Goal: Task Accomplishment & Management: Use online tool/utility

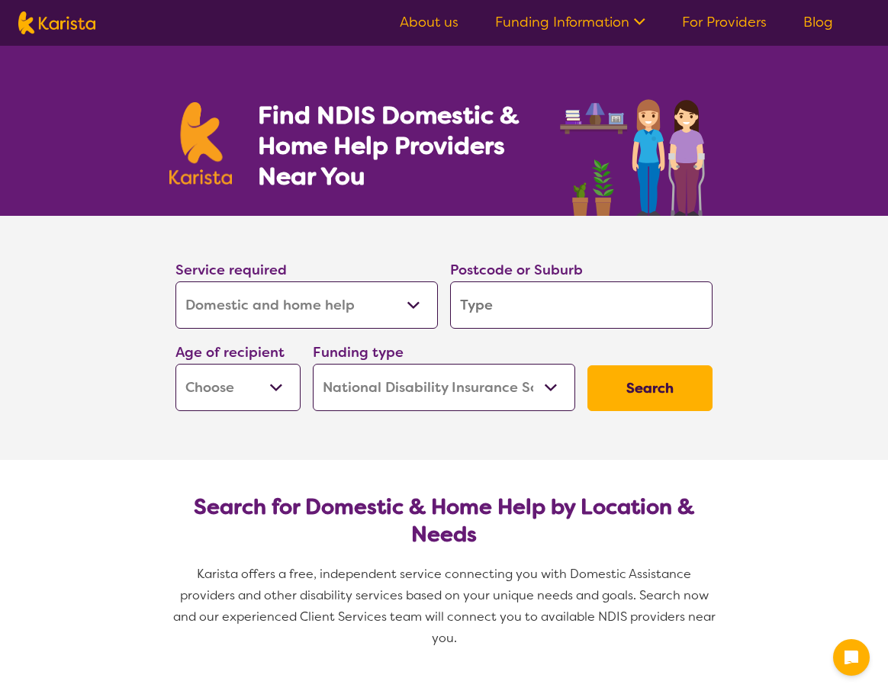
select select "Domestic and home help"
select select "NDIS"
select select "Domestic and home help"
select select "NDIS"
click at [415, 293] on select "Allied Health Assistant Assessment ([MEDICAL_DATA] or [MEDICAL_DATA]) Behaviour…" at bounding box center [306, 304] width 262 height 47
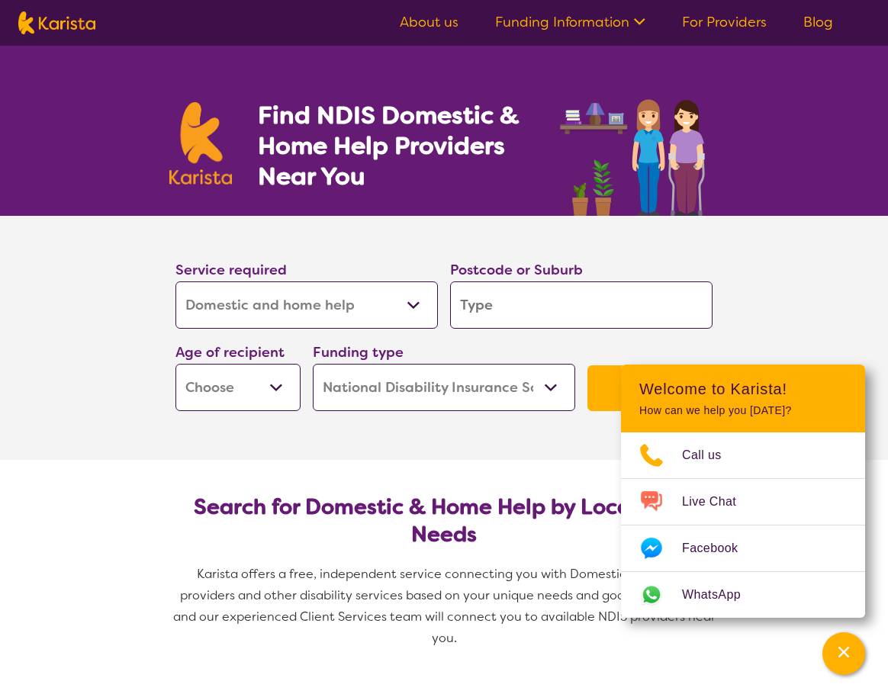
click at [786, 301] on section "Service required Allied Health Assistant Assessment ([MEDICAL_DATA] or [MEDICAL…" at bounding box center [444, 338] width 888 height 244
click at [840, 654] on icon "Channel Menu" at bounding box center [843, 651] width 15 height 15
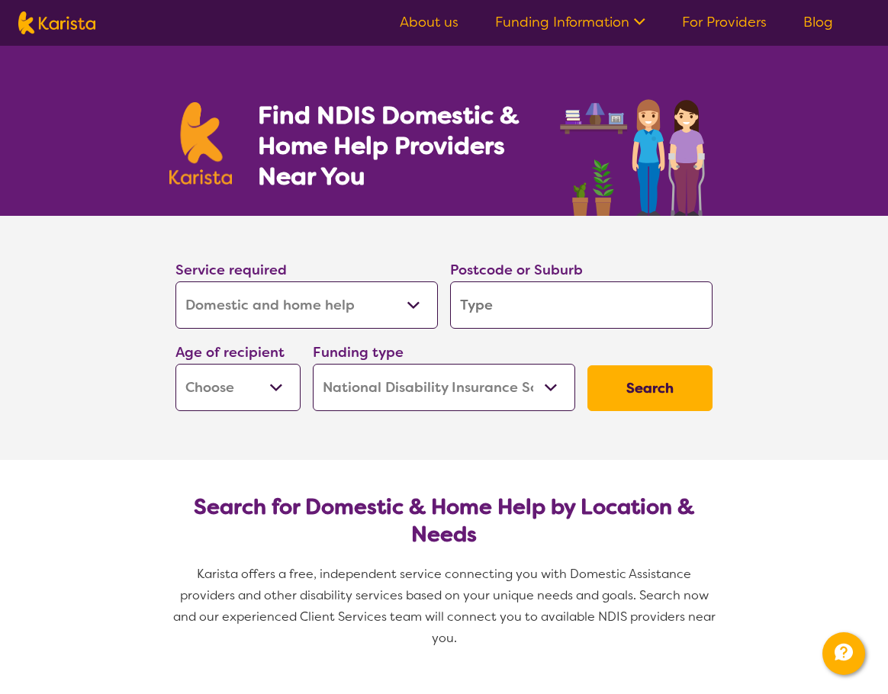
click at [352, 394] on select "Home Care Package (HCP) National Disability Insurance Scheme (NDIS) I don't know" at bounding box center [444, 387] width 262 height 47
click at [183, 387] on select "Early Childhood - 0 to 9 Child - 10 to 11 Adolescent - 12 to 17 Adult - 18 to 6…" at bounding box center [237, 387] width 125 height 47
select select "AS"
click at [175, 364] on select "Early Childhood - 0 to 9 Child - 10 to 11 Adolescent - 12 to 17 Adult - 18 to 6…" at bounding box center [237, 387] width 125 height 47
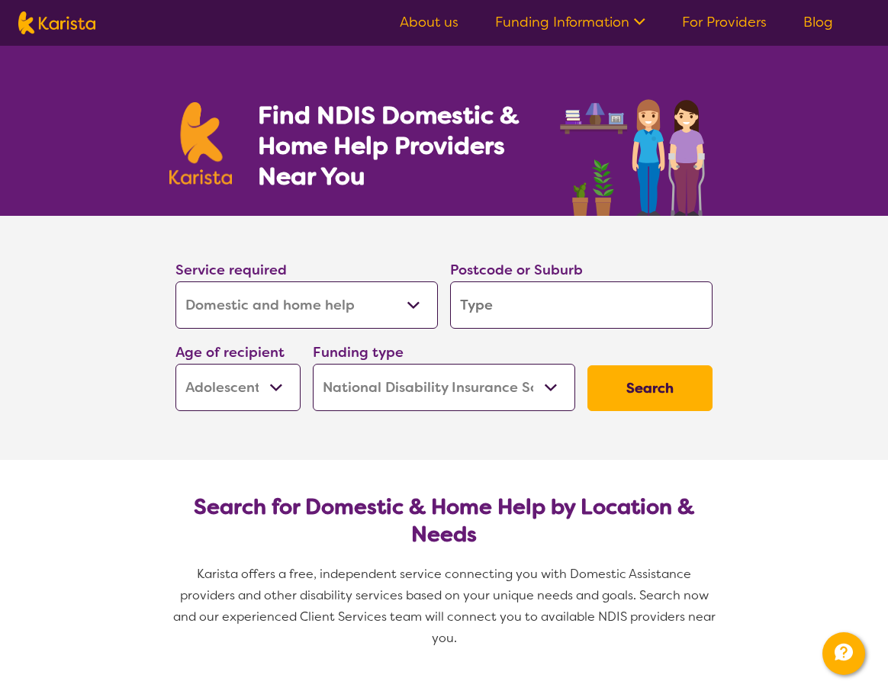
select select "AS"
click at [188, 457] on section "Service required Allied Health Assistant Assessment ([MEDICAL_DATA] or [MEDICAL…" at bounding box center [444, 338] width 610 height 244
click at [326, 313] on select "Allied Health Assistant Assessment ([MEDICAL_DATA] or [MEDICAL_DATA]) Behaviour…" at bounding box center [306, 304] width 262 height 47
click at [539, 298] on input "search" at bounding box center [581, 304] width 262 height 47
type input "2"
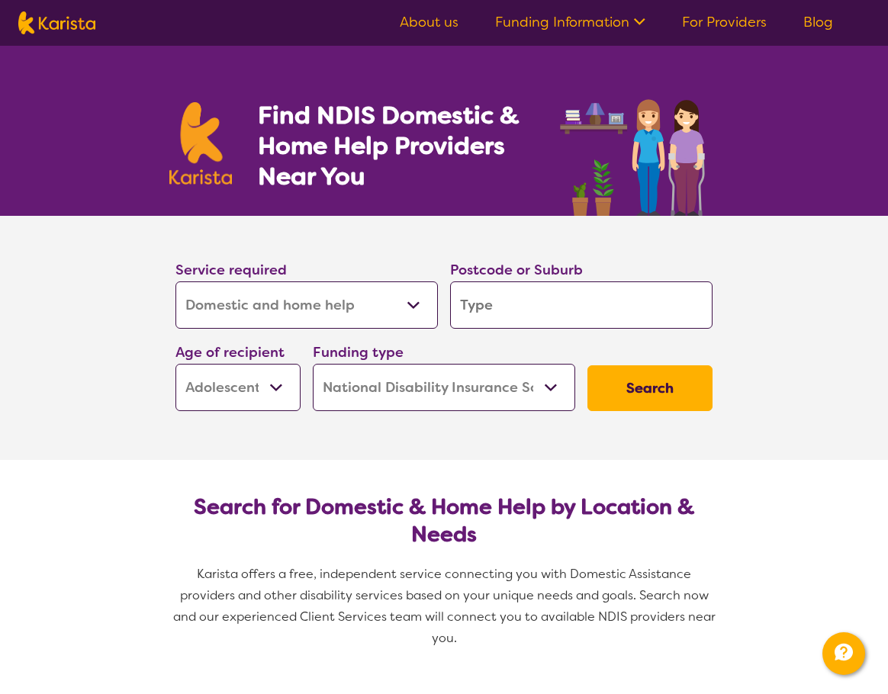
type input "2"
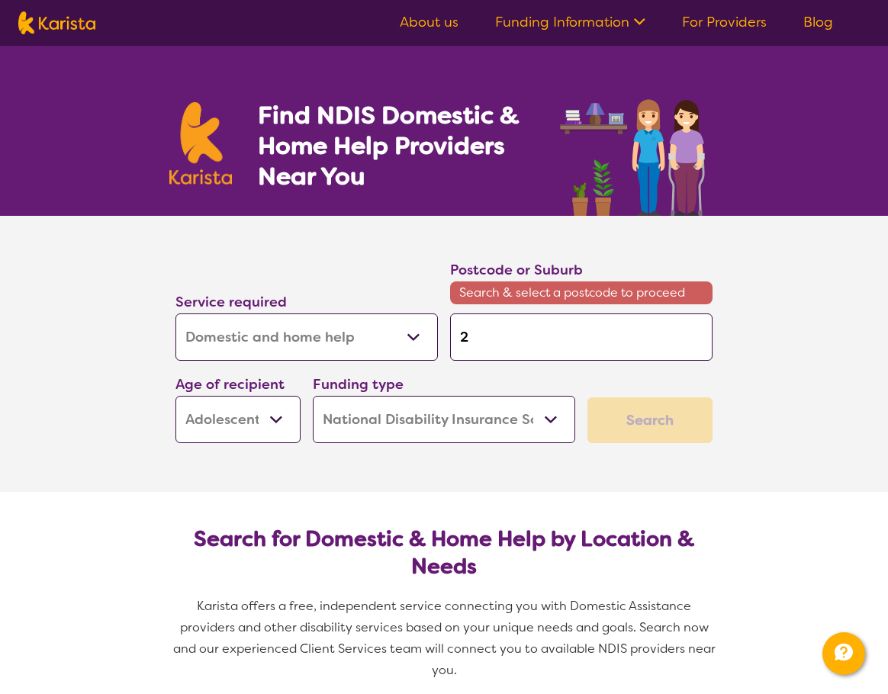
type input "25"
type input "256"
type input "2567"
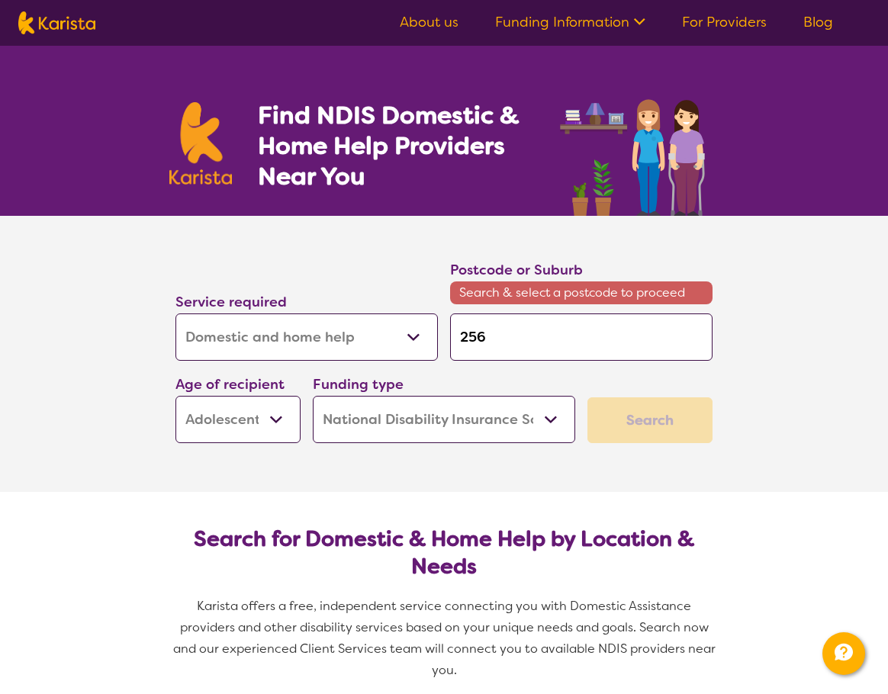
type input "2567"
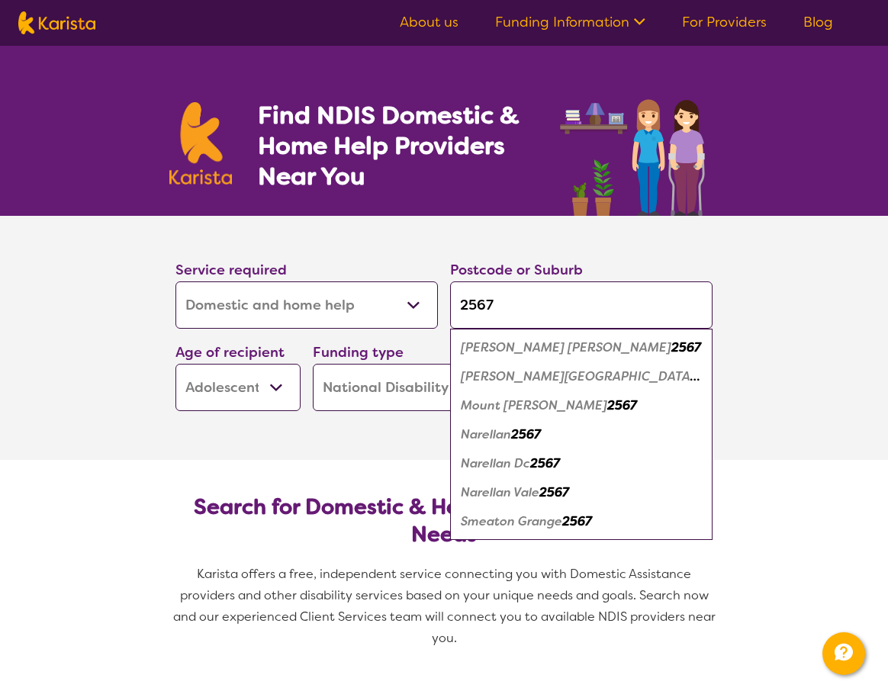
type input "2567"
click at [468, 407] on em "Mount [PERSON_NAME]" at bounding box center [534, 405] width 146 height 16
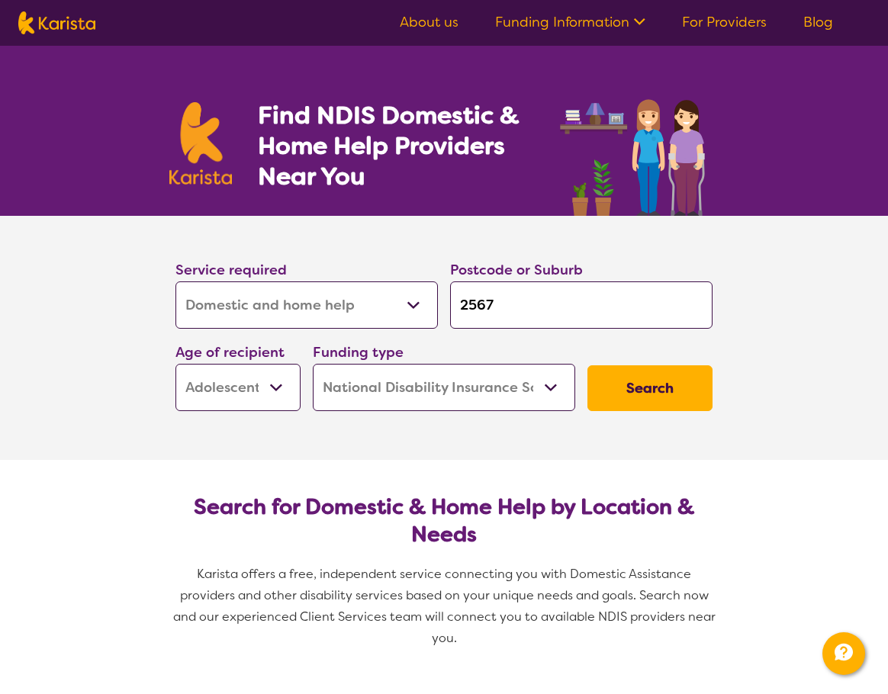
click at [665, 384] on button "Search" at bounding box center [649, 388] width 125 height 46
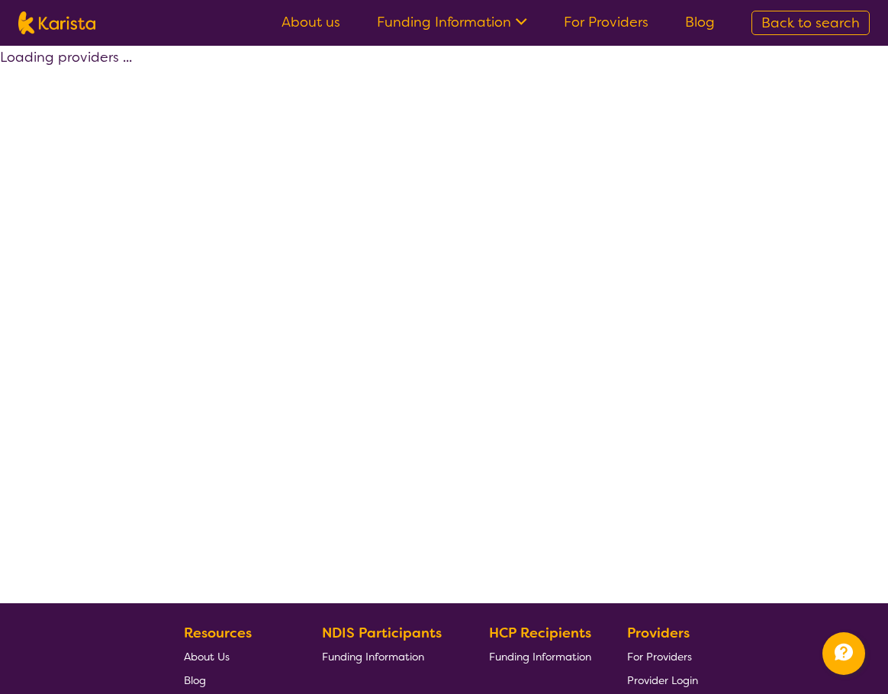
select select "by_score"
